Goal: Transaction & Acquisition: Download file/media

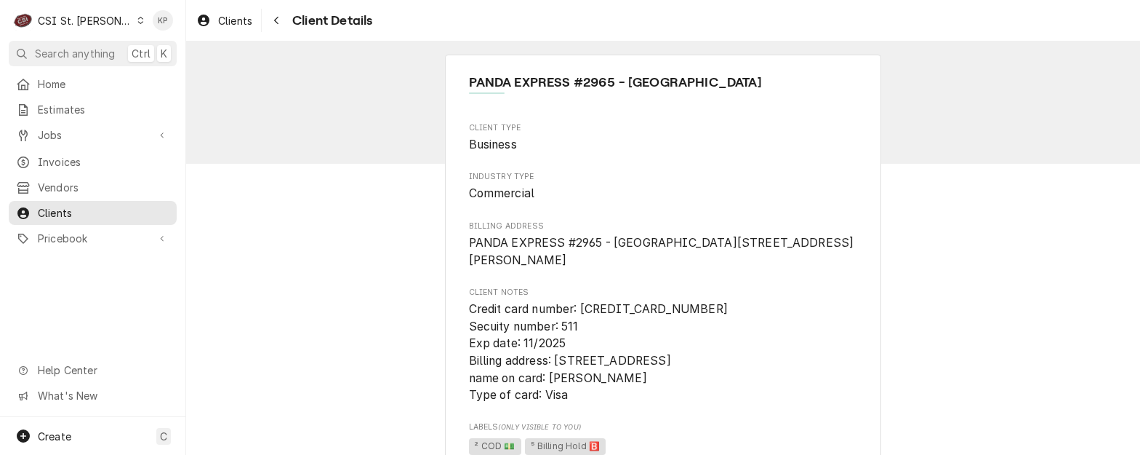
scroll to position [218, 0]
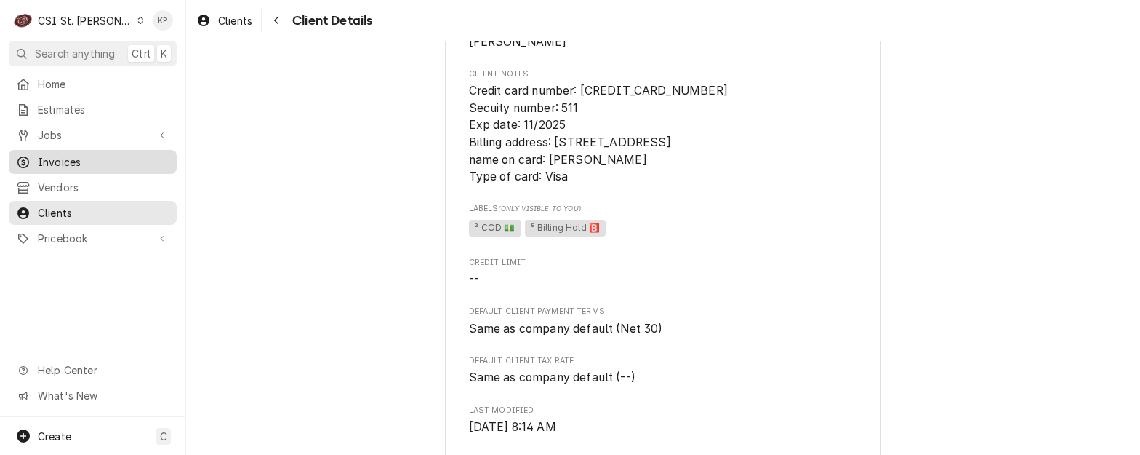
click at [76, 156] on span "Invoices" at bounding box center [104, 161] width 132 height 15
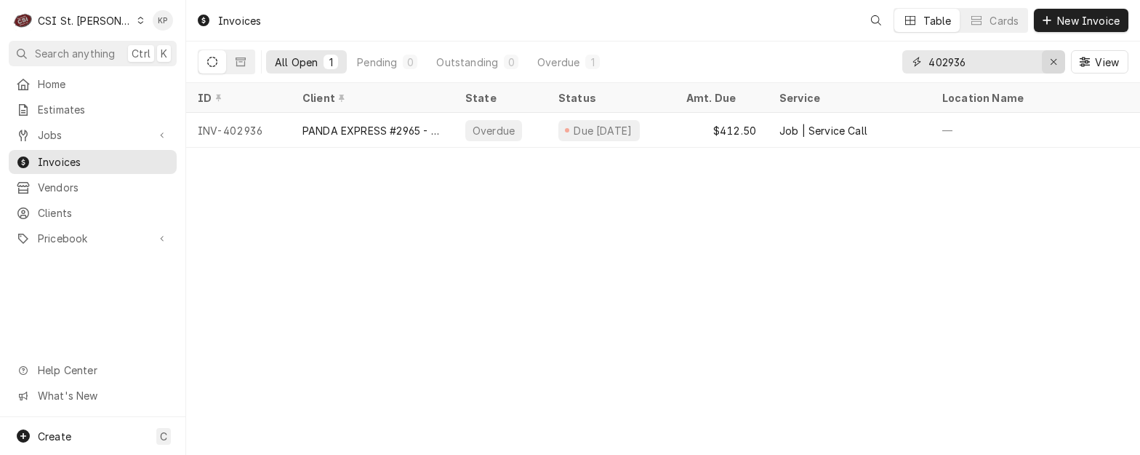
click at [1055, 65] on icon "Erase input" at bounding box center [1054, 62] width 8 height 10
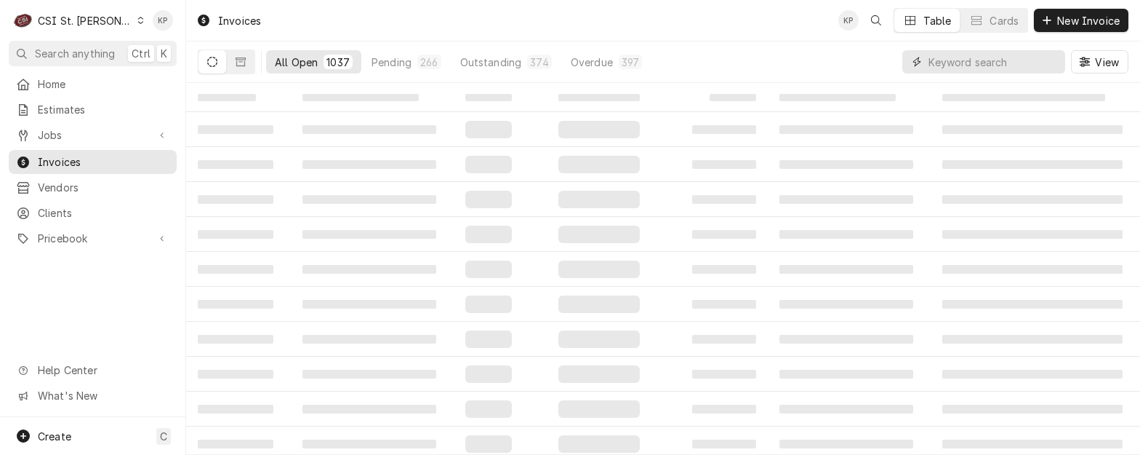
click at [950, 65] on input "Dynamic Content Wrapper" at bounding box center [993, 61] width 129 height 23
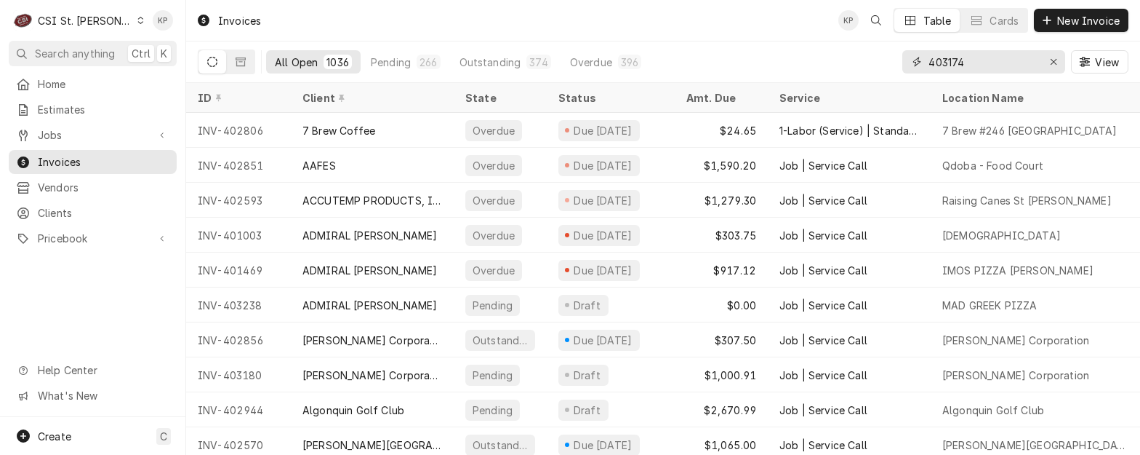
type input "403174"
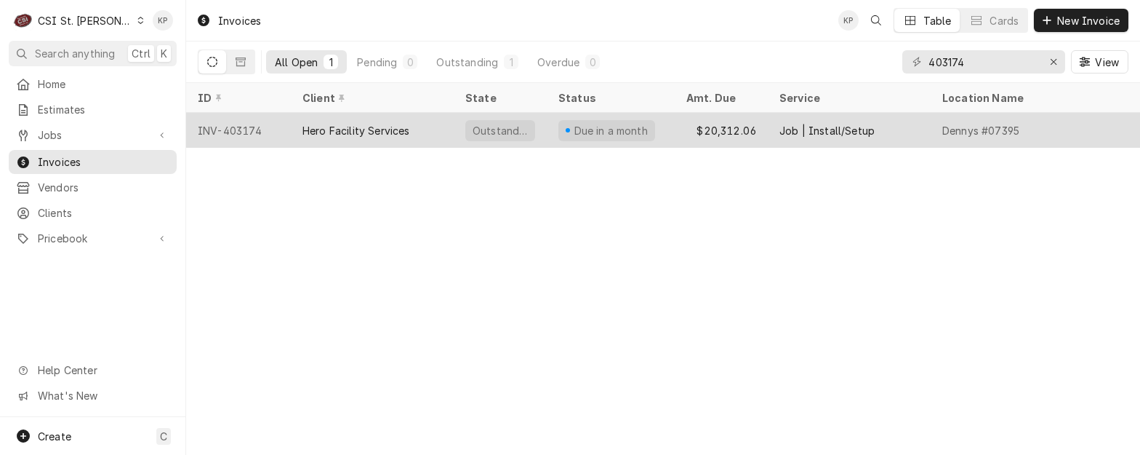
click at [231, 130] on div "INV-403174" at bounding box center [238, 130] width 105 height 35
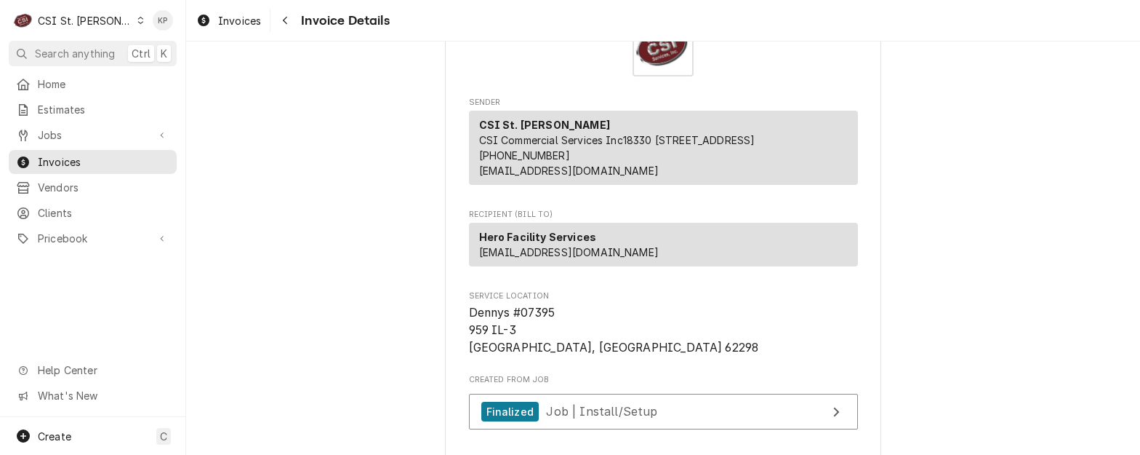
scroll to position [291, 0]
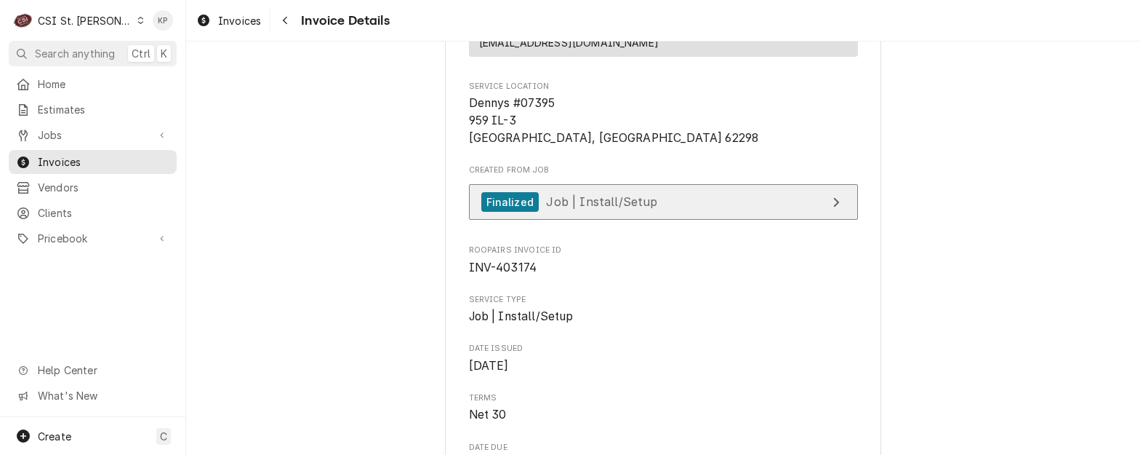
click at [834, 207] on icon "View Job" at bounding box center [837, 201] width 6 height 9
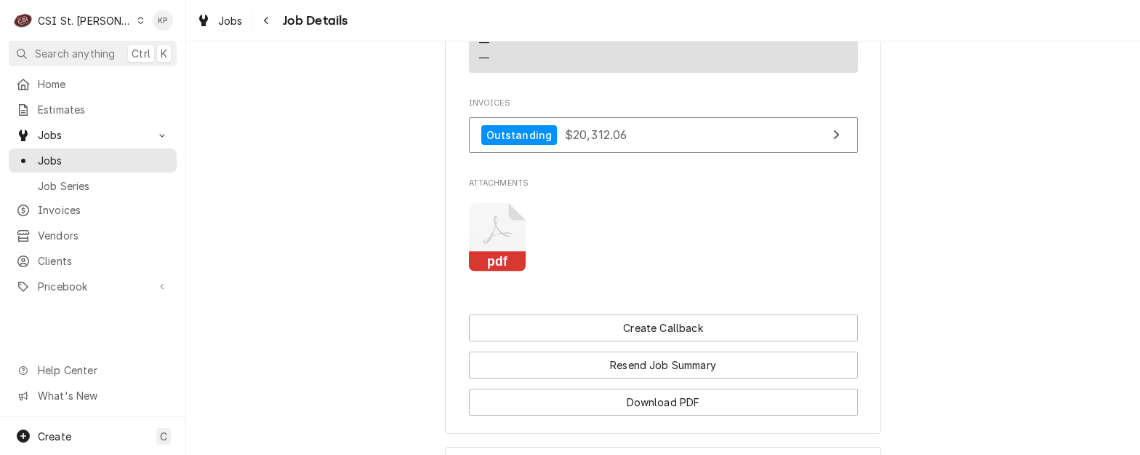
scroll to position [2328, 0]
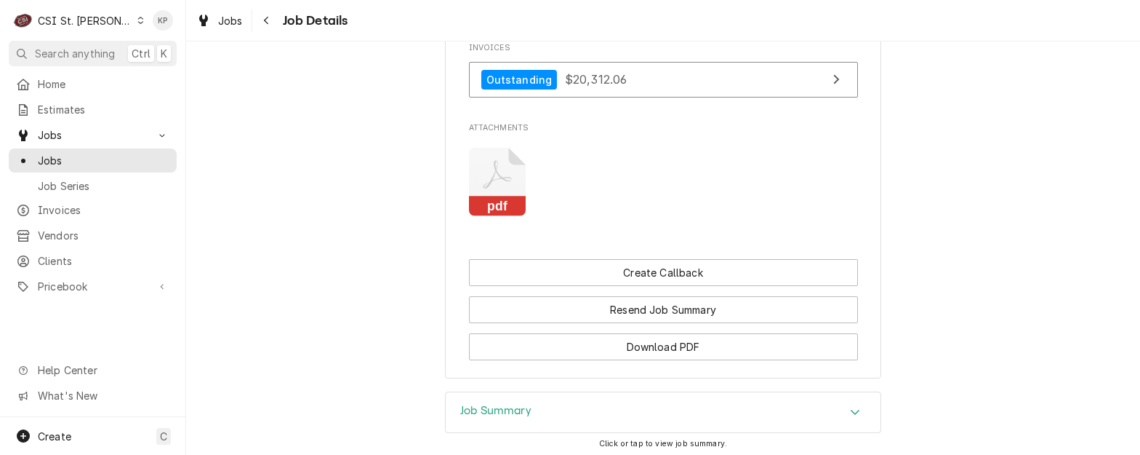
click at [504, 197] on icon "Attachments" at bounding box center [497, 182] width 57 height 69
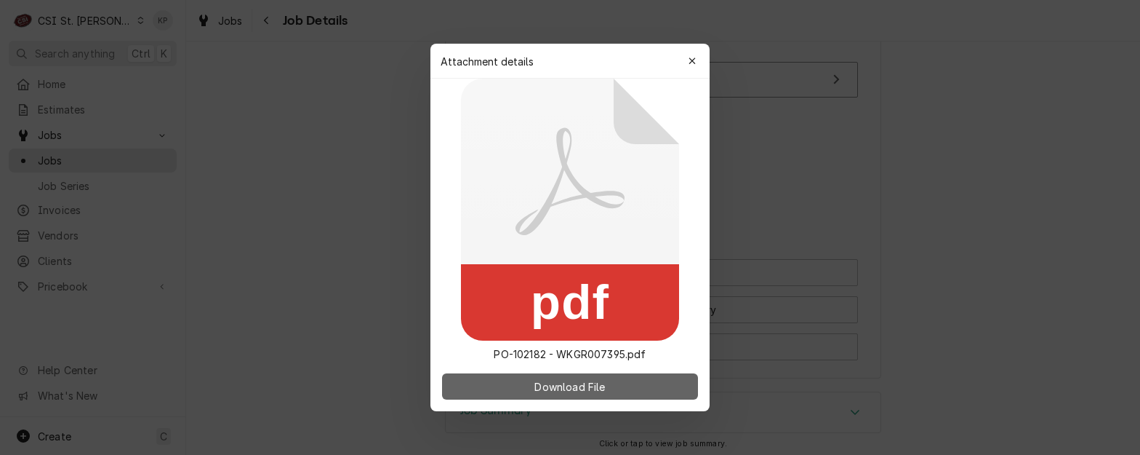
click at [557, 384] on span "Download File" at bounding box center [570, 386] width 76 height 15
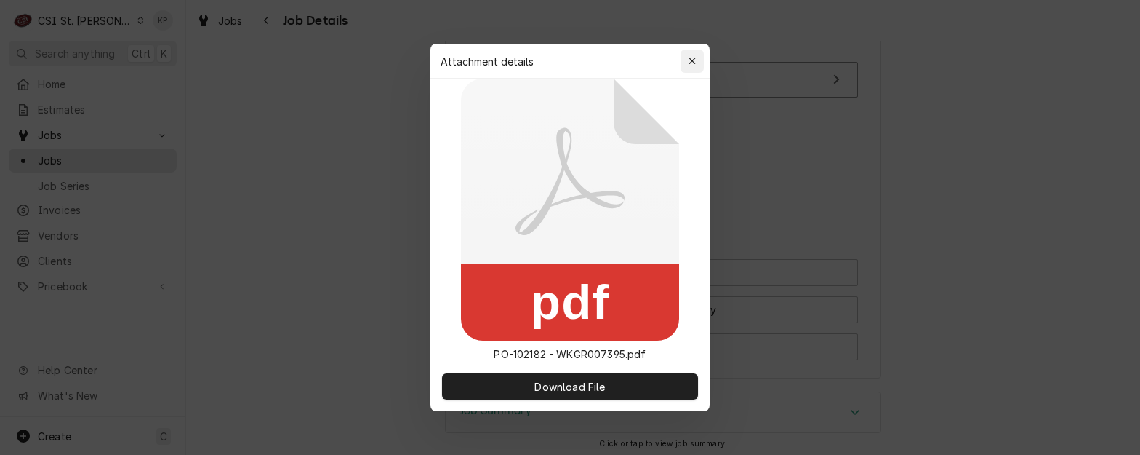
click at [690, 57] on icon "button" at bounding box center [693, 61] width 8 height 10
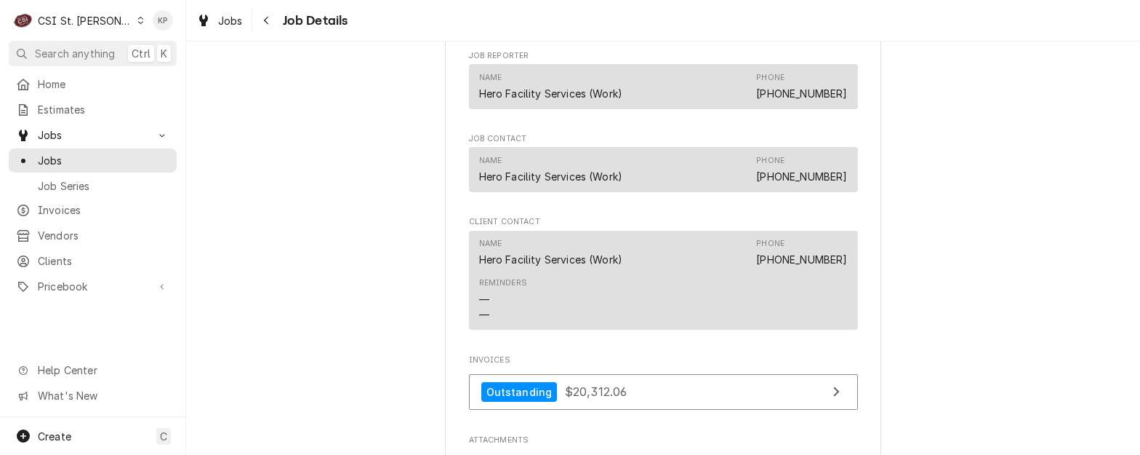
scroll to position [2037, 0]
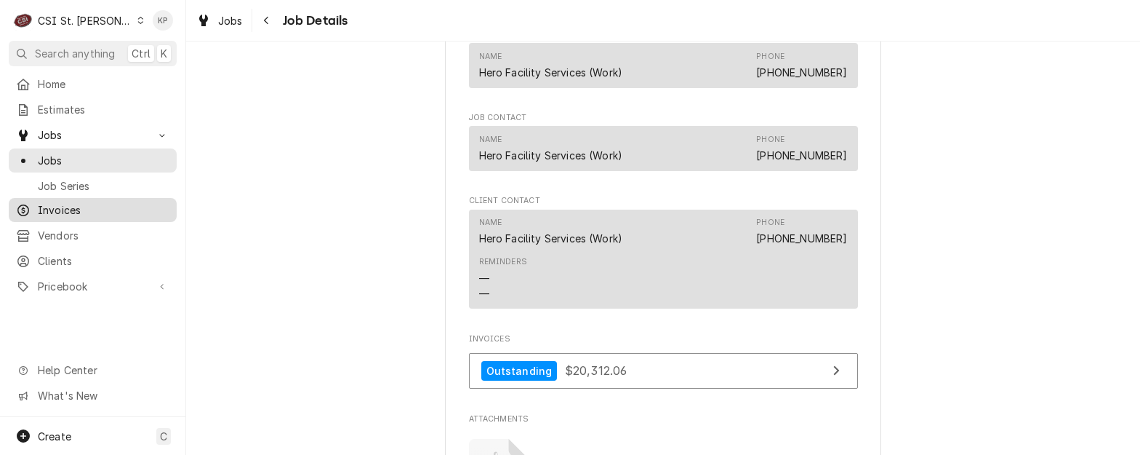
click at [71, 206] on span "Invoices" at bounding box center [104, 209] width 132 height 15
